Goal: Check status: Check status

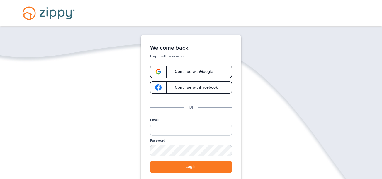
click at [183, 68] on link "Continue with Google" at bounding box center [191, 72] width 82 height 12
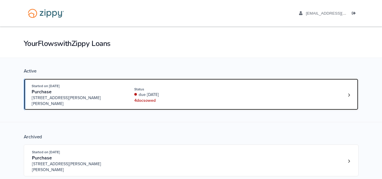
click at [186, 94] on div "due [DATE]" at bounding box center [173, 95] width 78 height 6
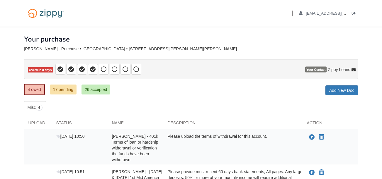
click at [132, 93] on div "4 owed 17 pending 26 accepted My Estimated Payment × My Estimated Payment Add N…" at bounding box center [191, 90] width 334 height 11
